Goal: Task Accomplishment & Management: Complete application form

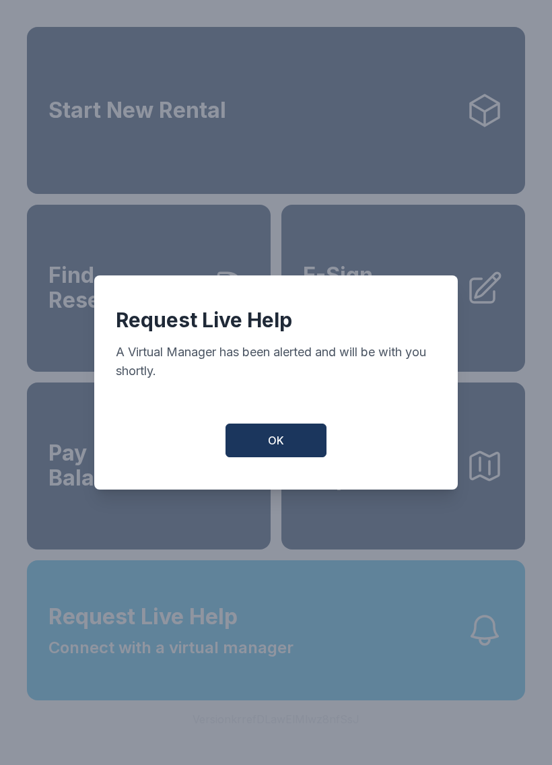
click at [290, 427] on div "Request Live Help A Virtual Manager has been alerted and will be with you short…" at bounding box center [276, 382] width 364 height 214
click at [271, 439] on span "OK" at bounding box center [276, 440] width 16 height 16
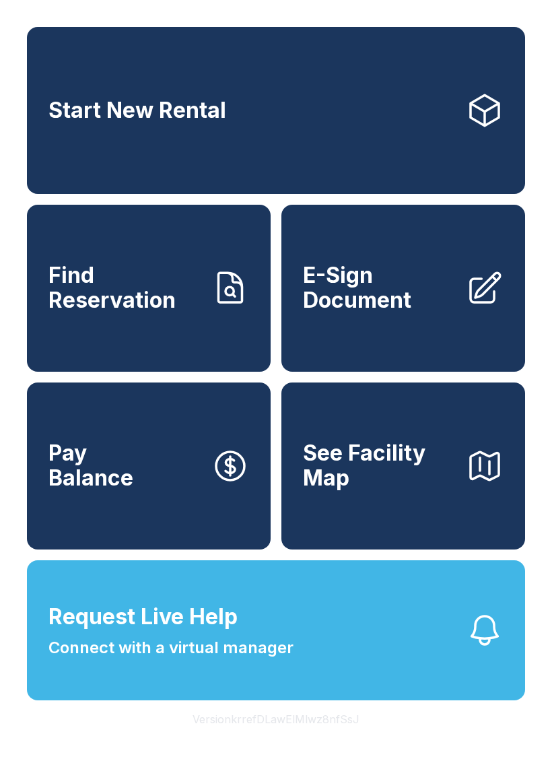
click at [401, 668] on button "Request Live Help Connect with a virtual manager" at bounding box center [276, 630] width 498 height 140
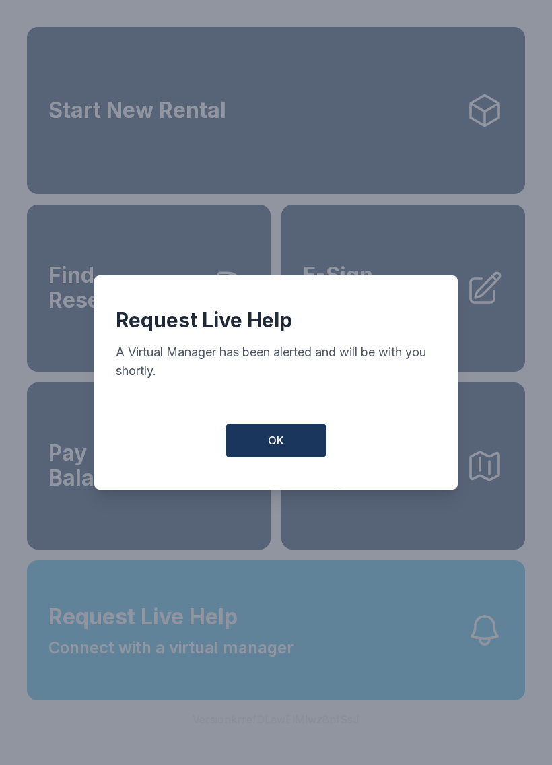
click at [302, 452] on button "OK" at bounding box center [276, 440] width 101 height 34
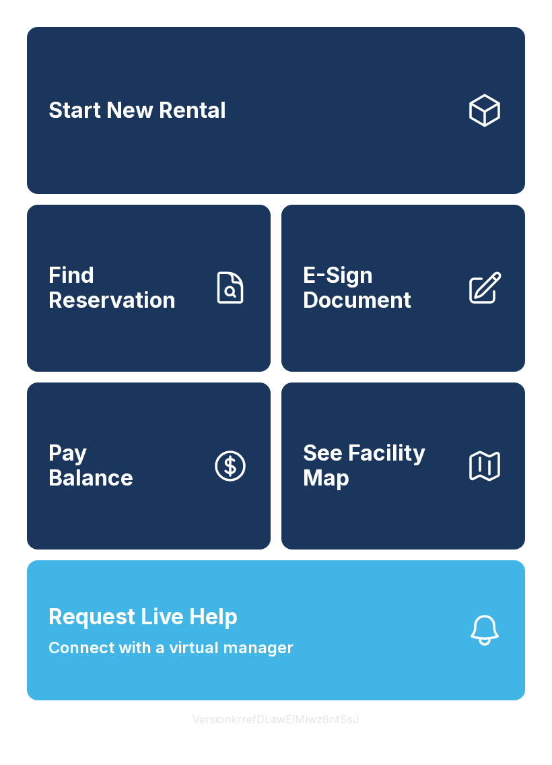
click at [479, 302] on icon at bounding box center [485, 288] width 38 height 38
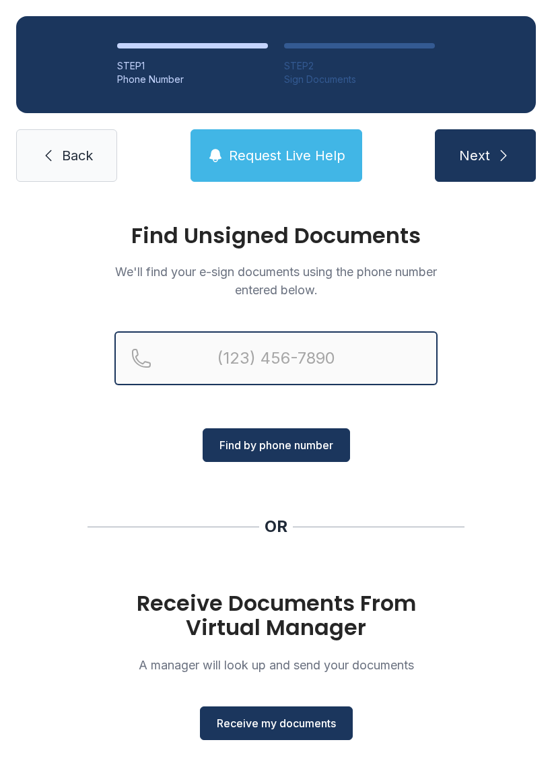
click at [294, 353] on input "Reservation phone number" at bounding box center [275, 358] width 323 height 54
type input "[PHONE_NUMBER]"
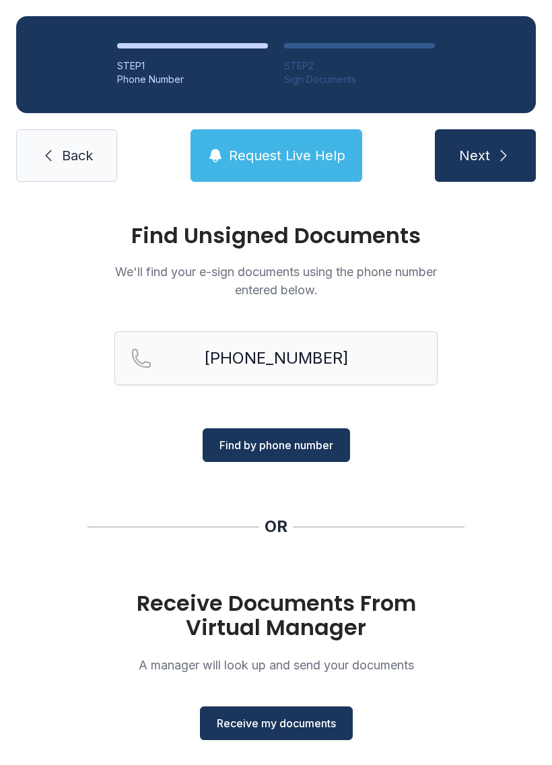
click at [320, 446] on span "Find by phone number" at bounding box center [276, 445] width 114 height 16
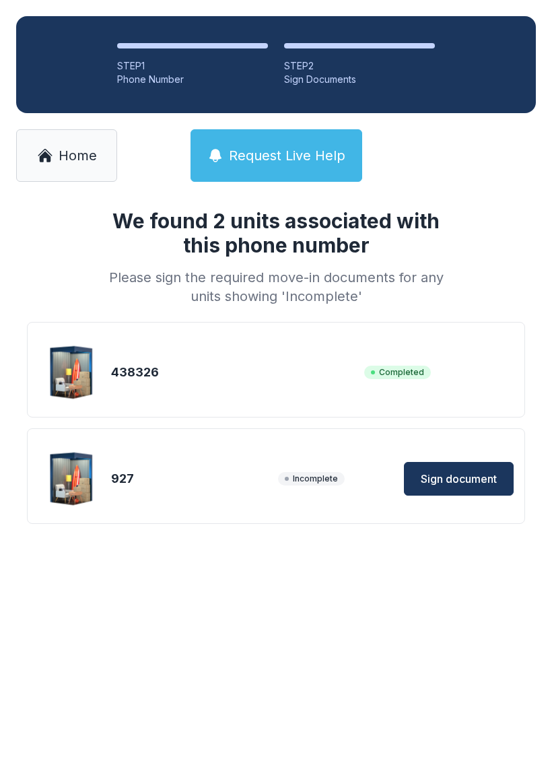
click at [454, 485] on span "Sign document" at bounding box center [459, 479] width 76 height 16
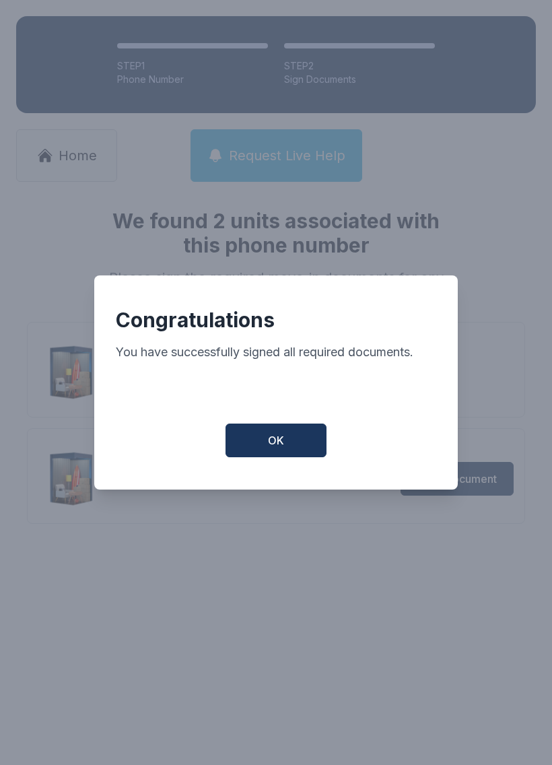
click at [292, 457] on button "OK" at bounding box center [276, 440] width 101 height 34
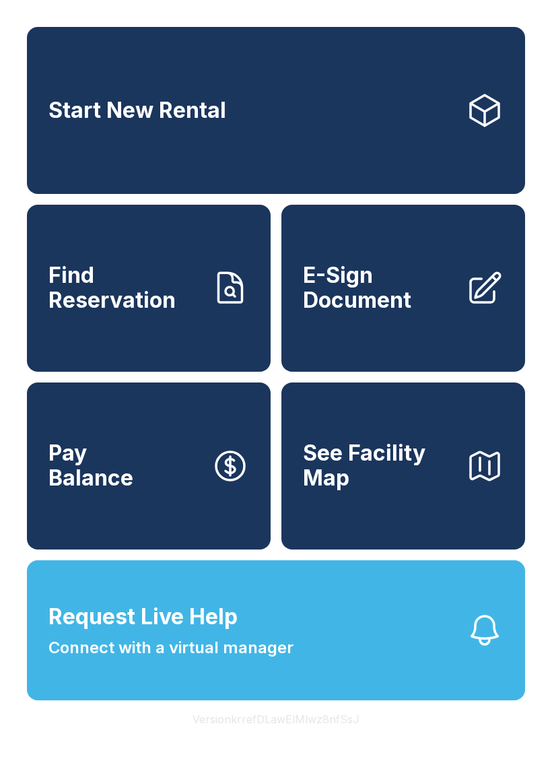
click at [409, 104] on link "Start New Rental" at bounding box center [276, 110] width 498 height 167
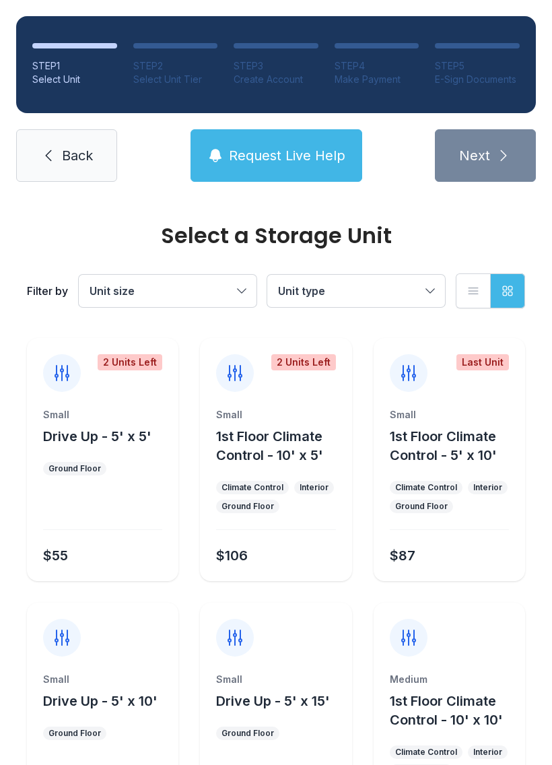
click at [79, 152] on span "Back" at bounding box center [77, 155] width 31 height 19
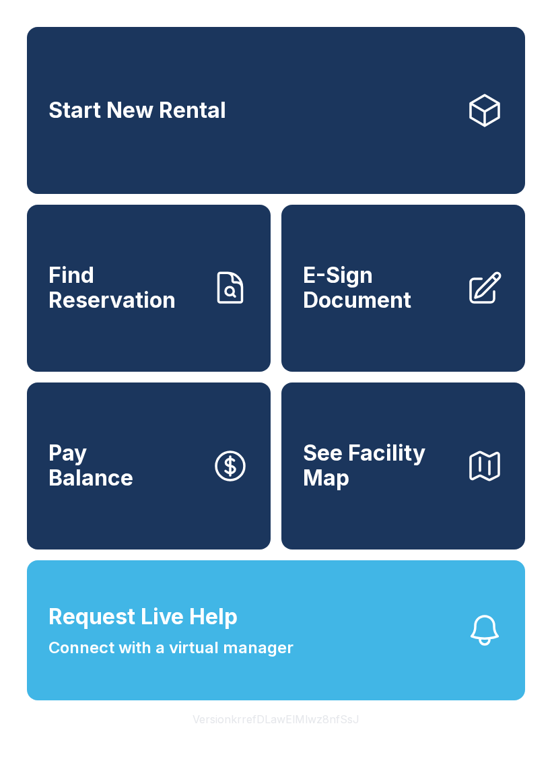
click at [393, 166] on link "Start New Rental" at bounding box center [276, 110] width 498 height 167
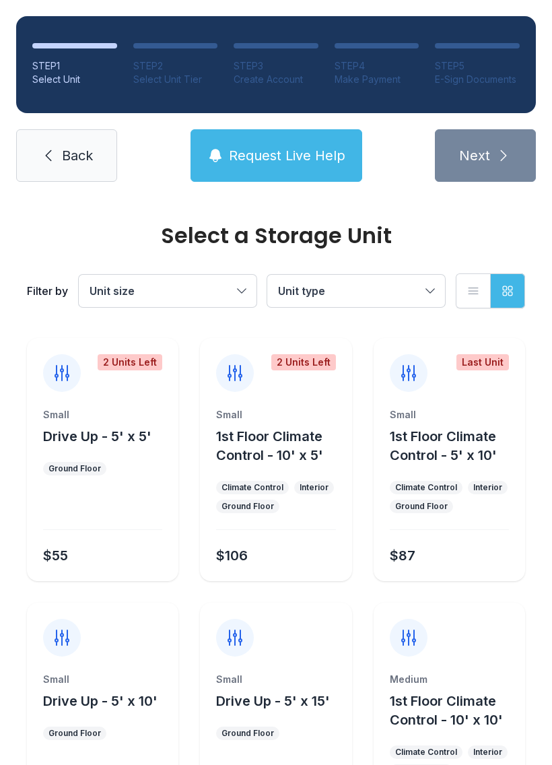
click at [74, 168] on link "Back" at bounding box center [66, 155] width 101 height 53
